Goal: Task Accomplishment & Management: Use online tool/utility

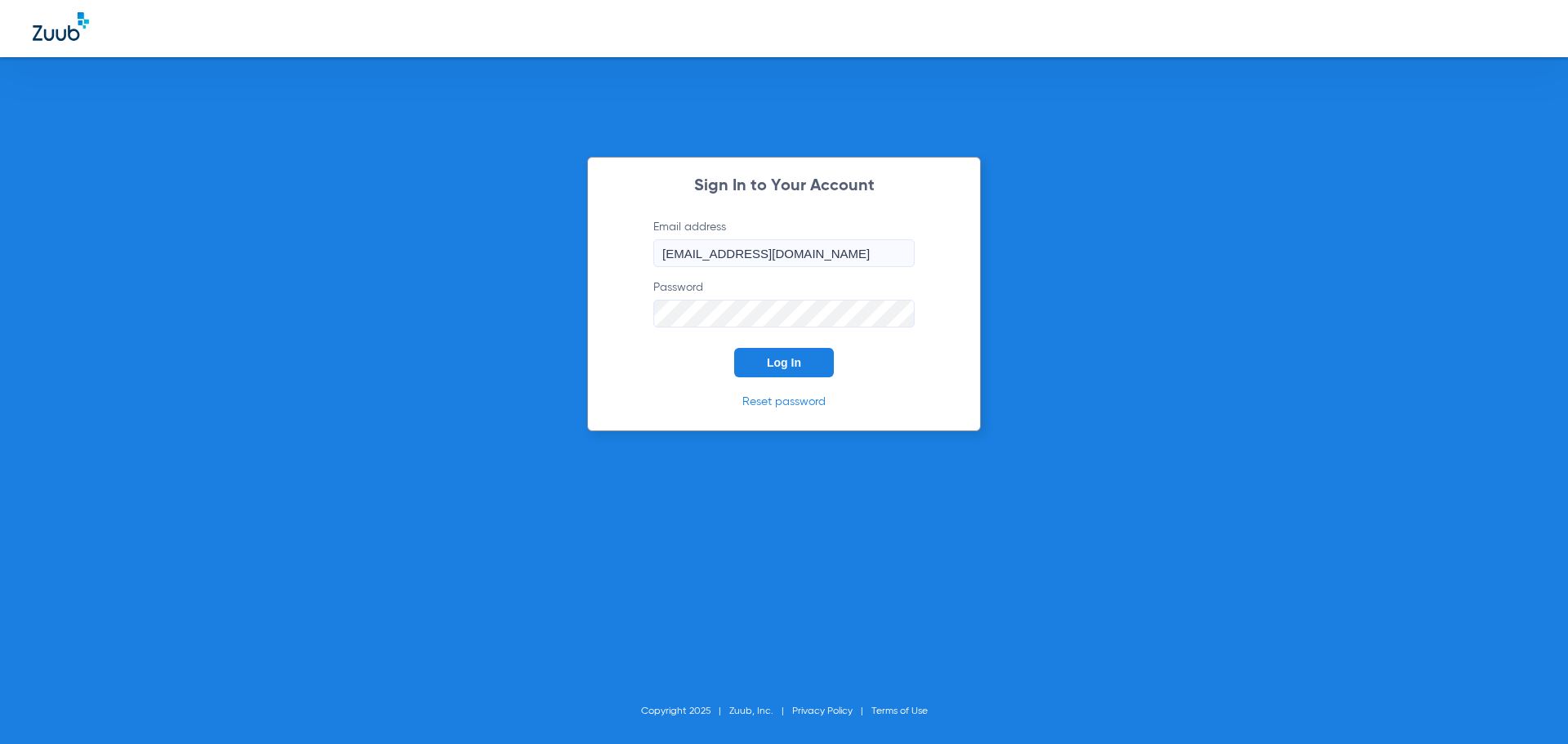
click at [793, 384] on div "Sign In to Your Account Email address [EMAIL_ADDRESS][DOMAIN_NAME] Password Log…" at bounding box center [784, 293] width 393 height 275
click at [792, 366] on span "Log In" at bounding box center [784, 362] width 34 height 13
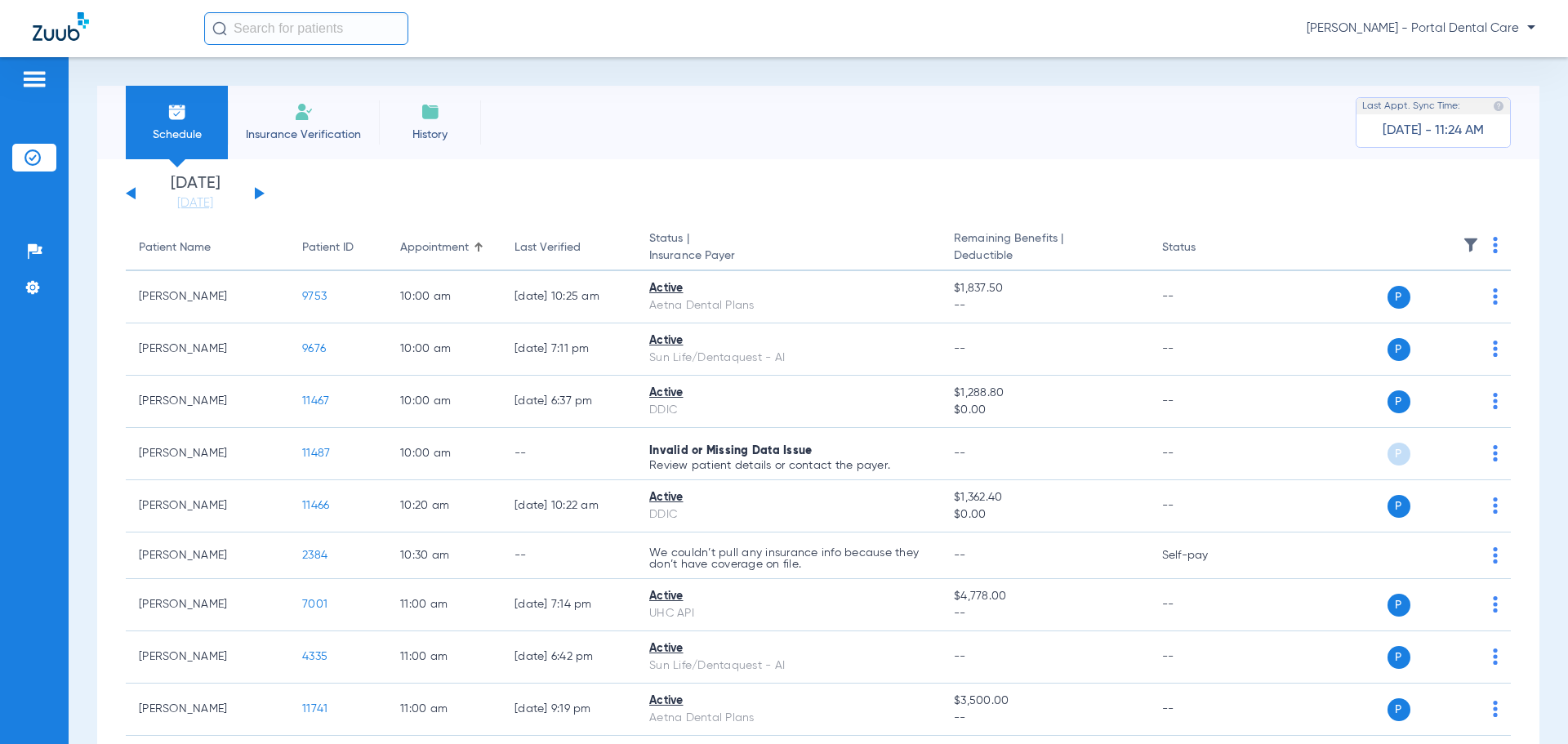
click at [249, 186] on div "[DATE] [DATE] [DATE] [DATE] [DATE] [DATE] [DATE] [DATE] [DATE] [DATE] [DATE] [D…" at bounding box center [195, 193] width 139 height 36
click at [255, 190] on div "[DATE] [DATE] [DATE] [DATE] [DATE] [DATE] [DATE] [DATE] [DATE] [DATE] [DATE] [D…" at bounding box center [195, 193] width 139 height 36
click at [256, 195] on button at bounding box center [260, 193] width 10 height 12
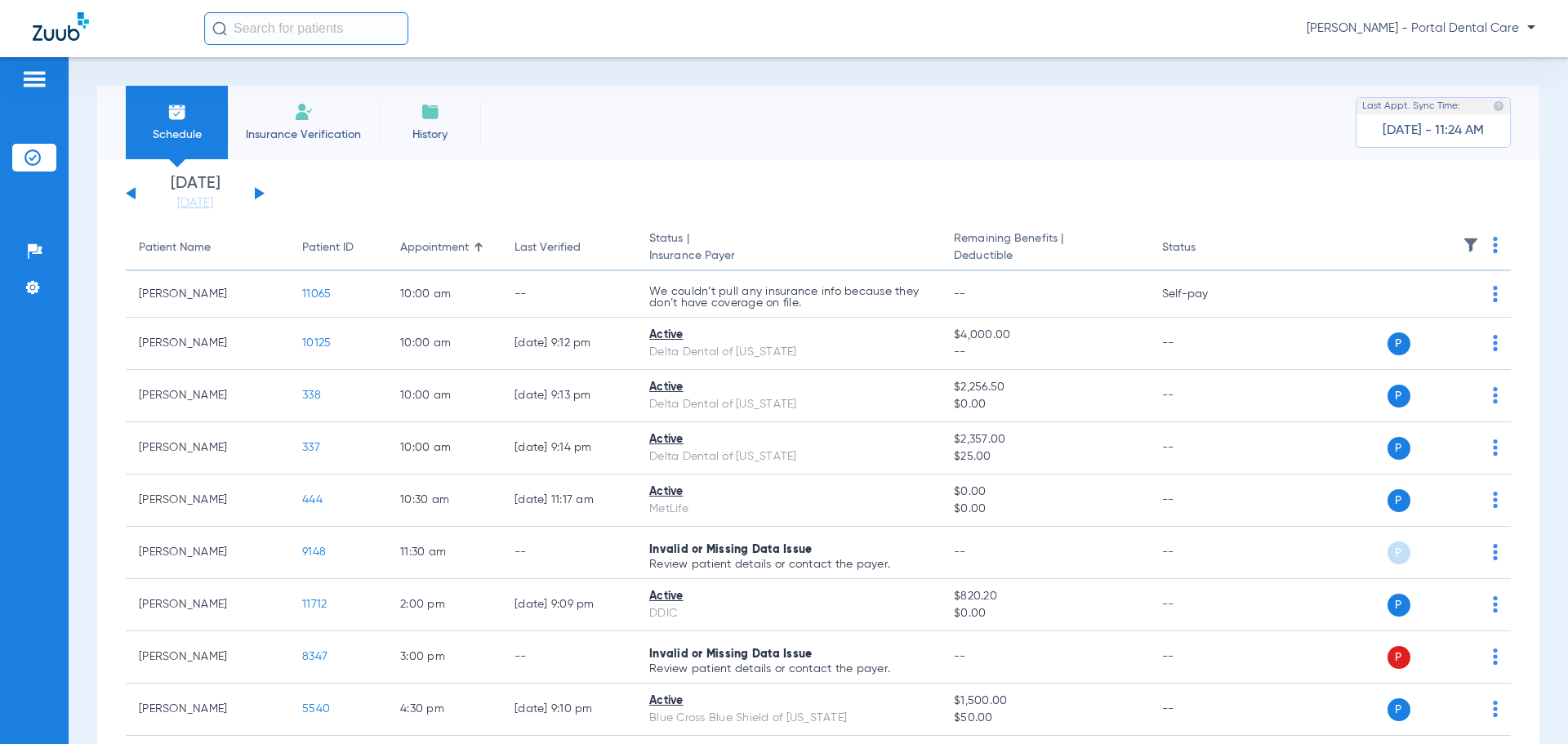
click at [1493, 244] on img at bounding box center [1495, 245] width 5 height 17
click at [1432, 314] on span "Verify All" at bounding box center [1422, 310] width 98 height 12
